Goal: Find contact information: Find contact information

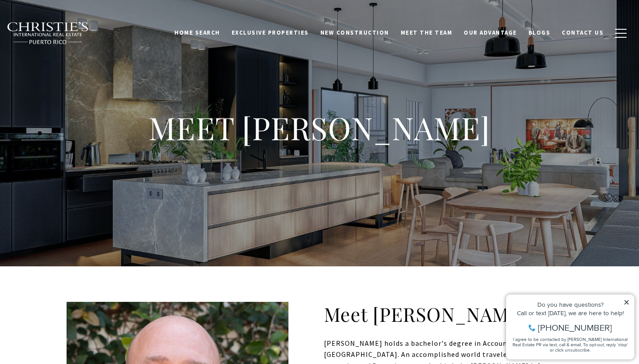
click at [70, 31] on img at bounding box center [48, 33] width 83 height 23
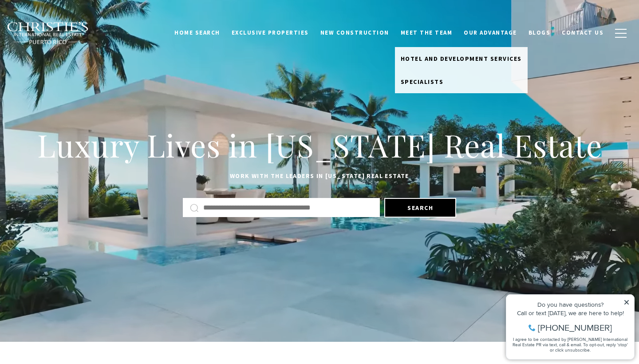
click at [445, 34] on link "Meet the Team" at bounding box center [426, 32] width 63 height 17
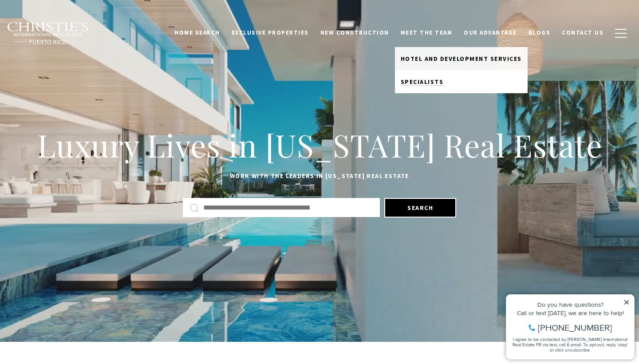
click at [438, 82] on span "Specialists" at bounding box center [422, 82] width 43 height 8
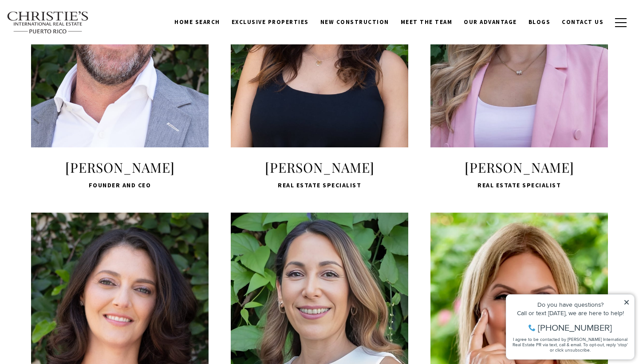
scroll to position [415, 0]
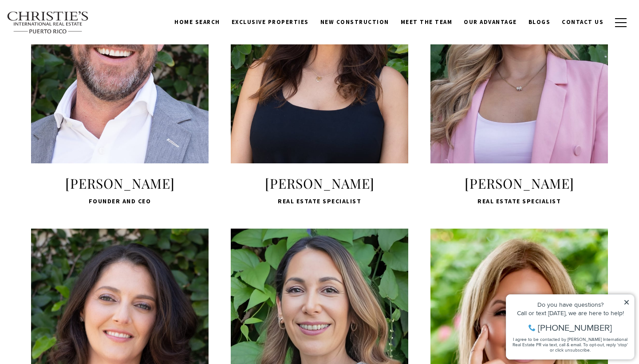
click at [156, 116] on span "LEARN MORE" at bounding box center [120, 120] width 118 height 26
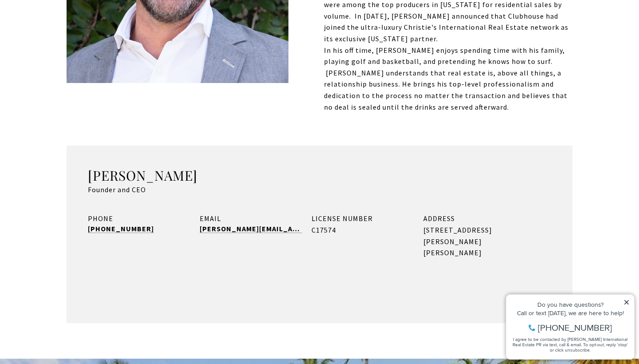
scroll to position [453, 0]
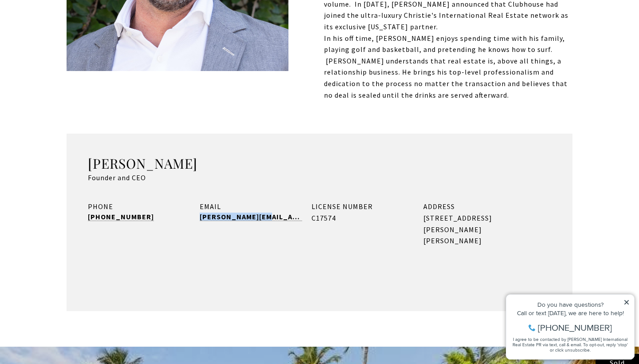
copy link "[PERSON_NAME][EMAIL_ADDRESS][DOMAIN_NAME]"
drag, startPoint x: 268, startPoint y: 189, endPoint x: 199, endPoint y: 190, distance: 68.8
click at [199, 201] on div "PHONE (787) 400-0699 EMAIL brian@cirepr.com LICENSE NUMBER C17574 ADDRESS 1904 …" at bounding box center [319, 223] width 463 height 45
